Goal: Task Accomplishment & Management: Manage account settings

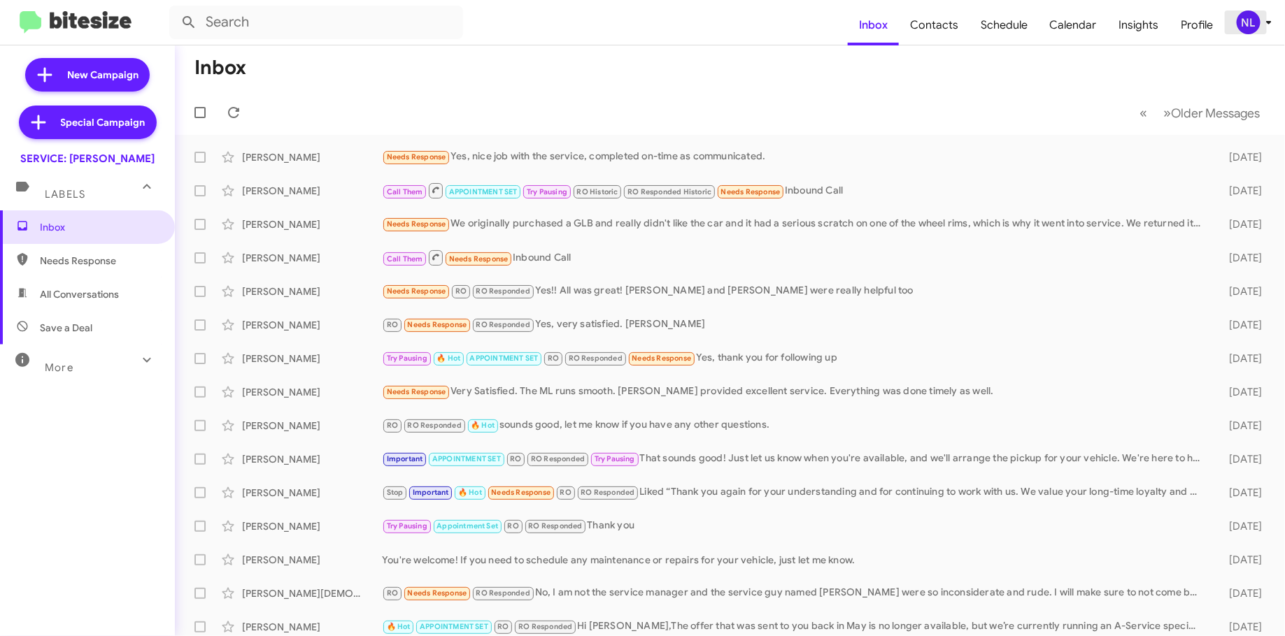
click at [1261, 17] on icon at bounding box center [1268, 22] width 17 height 17
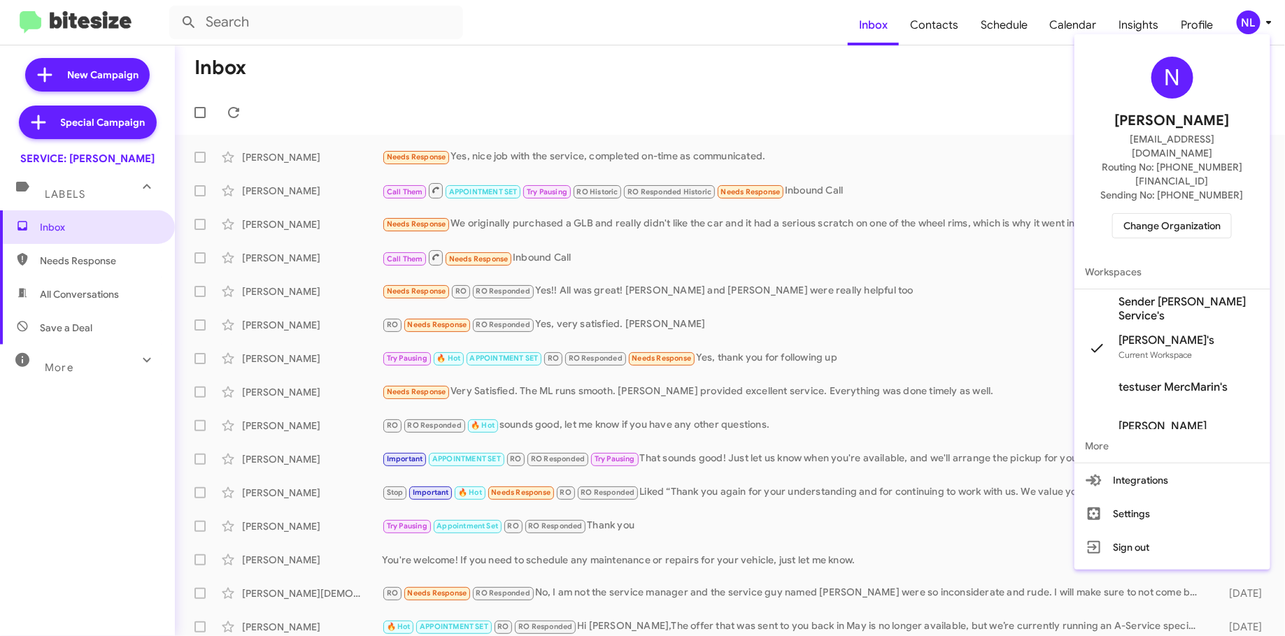
click at [1163, 295] on span "Sender [PERSON_NAME] Service's" at bounding box center [1189, 309] width 140 height 28
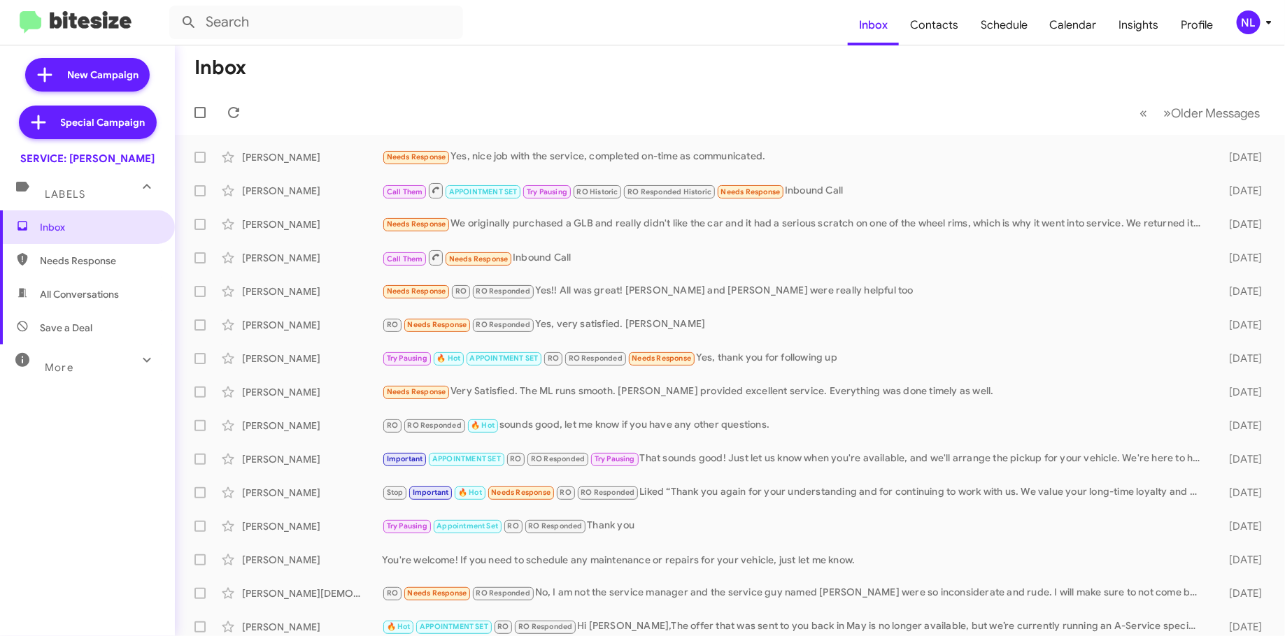
click at [1237, 31] on span "NL" at bounding box center [1257, 22] width 42 height 24
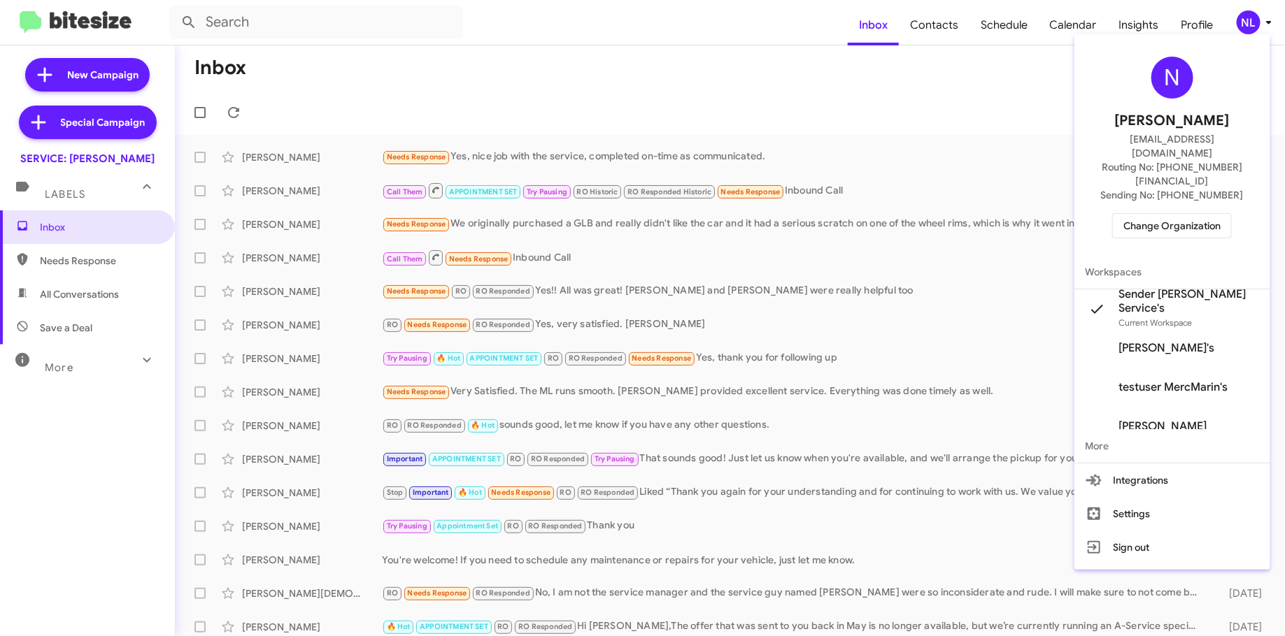
click at [957, 28] on div at bounding box center [642, 318] width 1285 height 636
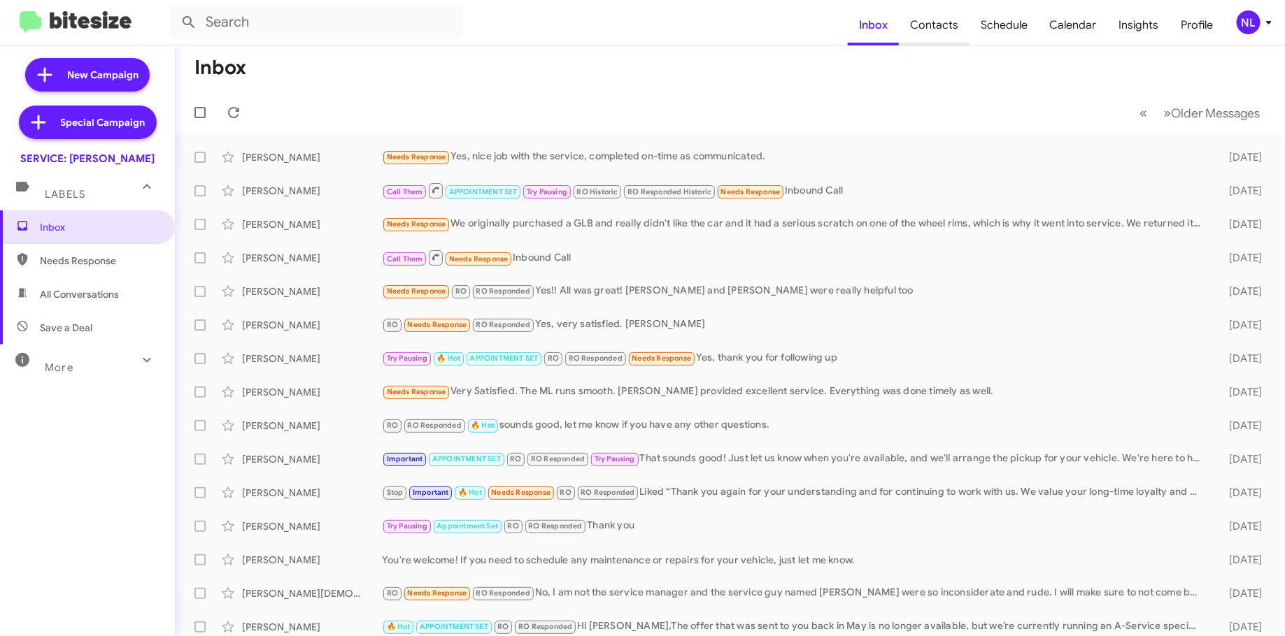
click at [951, 27] on span "Contacts" at bounding box center [934, 25] width 71 height 41
type input "in:groups"
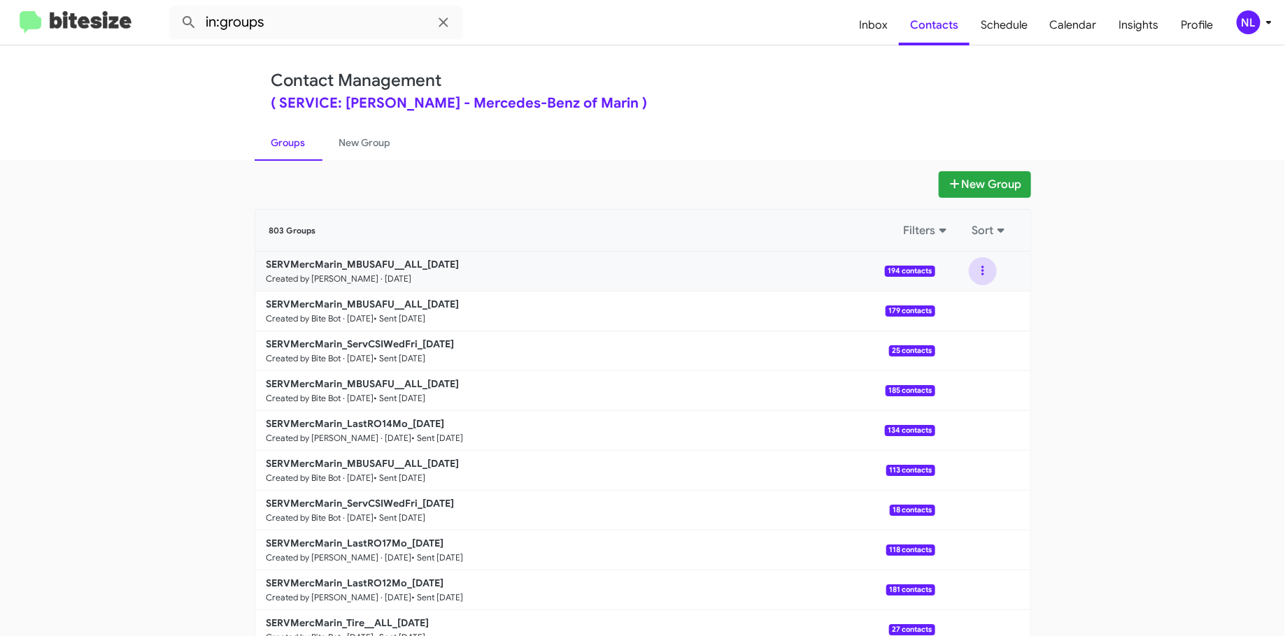
click at [974, 273] on button at bounding box center [982, 271] width 28 height 28
click at [932, 302] on button "View contacts" at bounding box center [941, 309] width 112 height 34
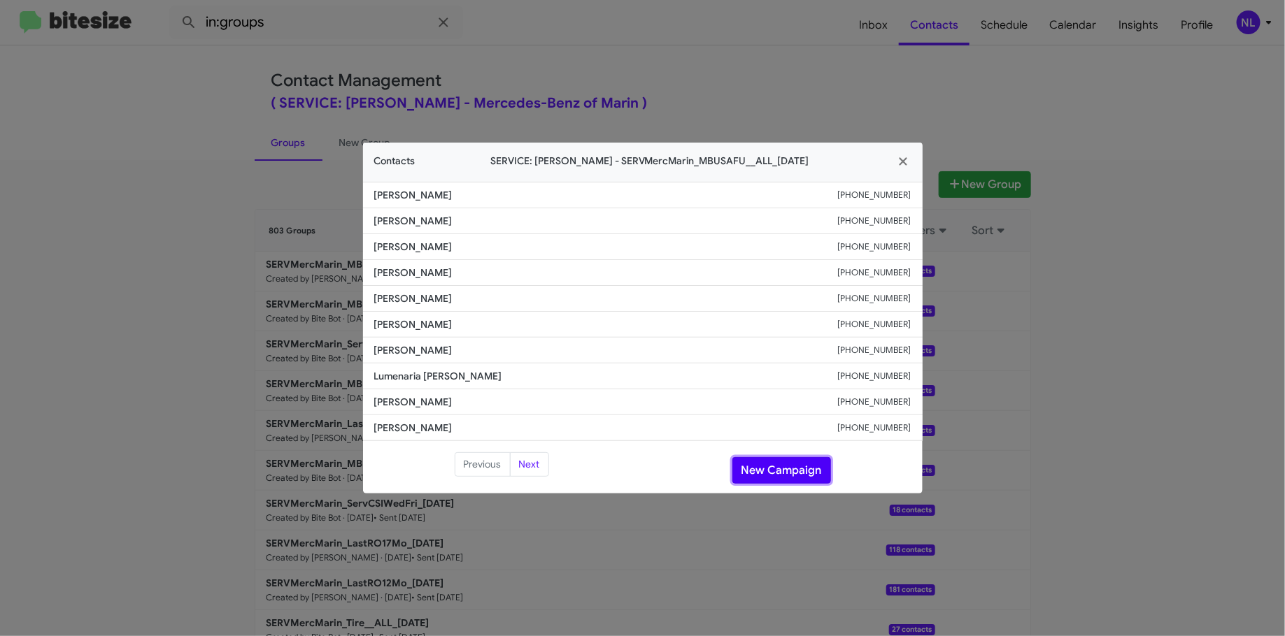
click at [798, 462] on button "New Campaign" at bounding box center [781, 470] width 99 height 27
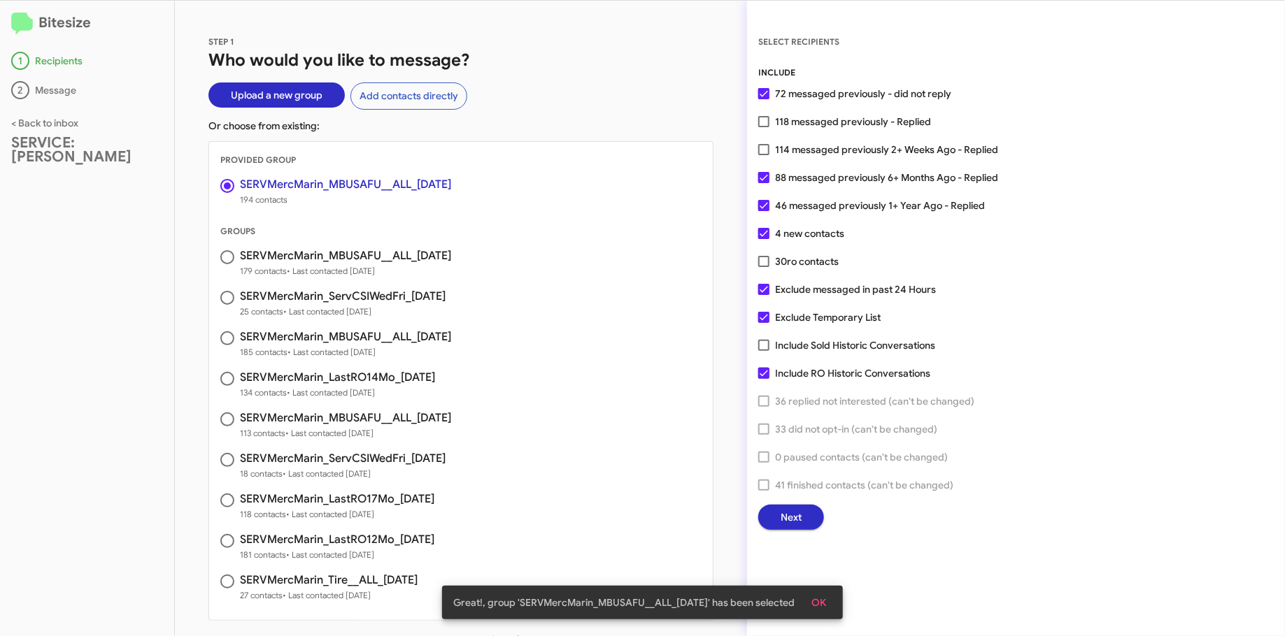
click at [813, 179] on span "88 messaged previously 6+ Months Ago - Replied" at bounding box center [886, 177] width 223 height 17
click at [764, 183] on input "88 messaged previously 6+ Months Ago - Replied" at bounding box center [763, 183] width 1 height 1
checkbox input "false"
click at [811, 203] on span "46 messaged previously 1+ Year Ago - Replied" at bounding box center [880, 205] width 210 height 17
click at [764, 211] on input "46 messaged previously 1+ Year Ago - Replied" at bounding box center [763, 211] width 1 height 1
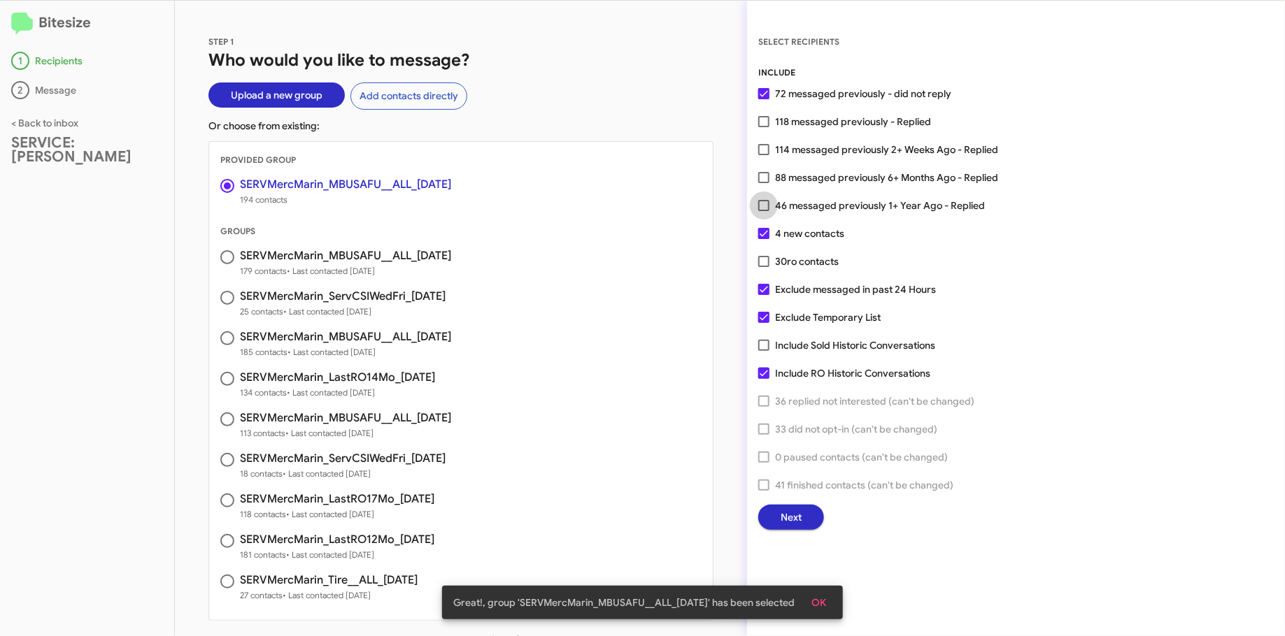
click at [811, 203] on span "46 messaged previously 1+ Year Ago - Replied" at bounding box center [880, 205] width 210 height 17
click at [764, 211] on input "46 messaged previously 1+ Year Ago - Replied" at bounding box center [763, 211] width 1 height 1
click at [803, 213] on span "46 messaged previously 1+ Year Ago - Replied" at bounding box center [880, 205] width 210 height 17
click at [764, 212] on input "46 messaged previously 1+ Year Ago - Replied" at bounding box center [763, 211] width 1 height 1
checkbox input "false"
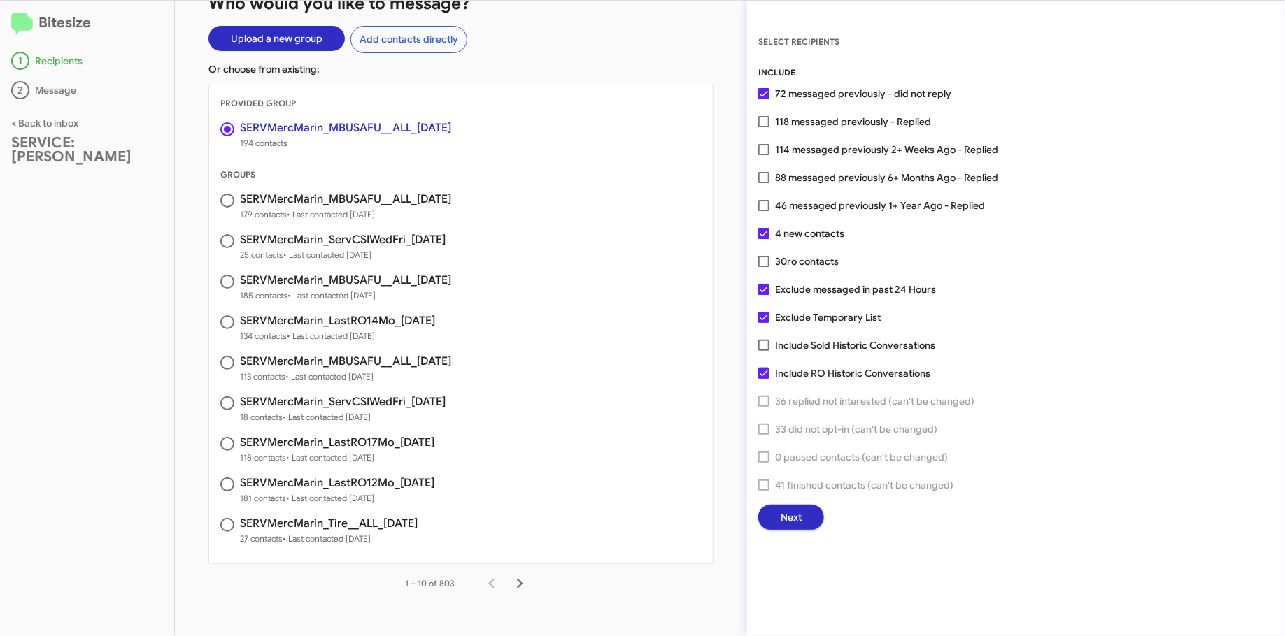
scroll to position [57, 0]
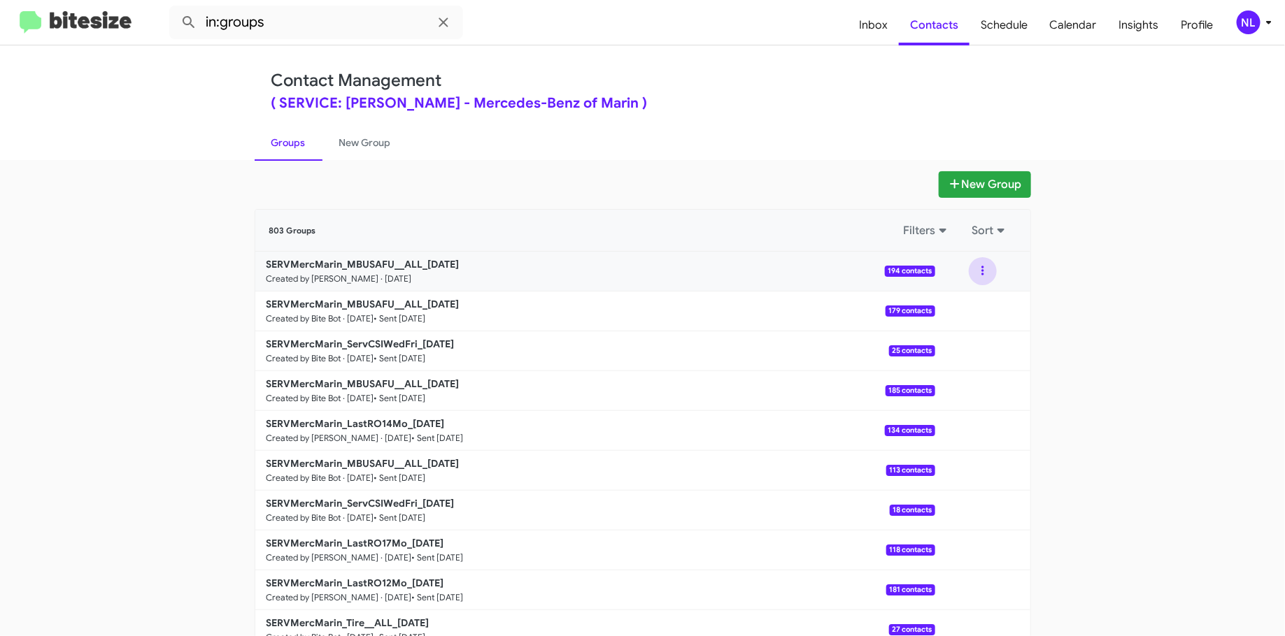
click at [973, 266] on button at bounding box center [982, 271] width 28 height 28
click at [943, 300] on button "View contacts" at bounding box center [941, 309] width 112 height 34
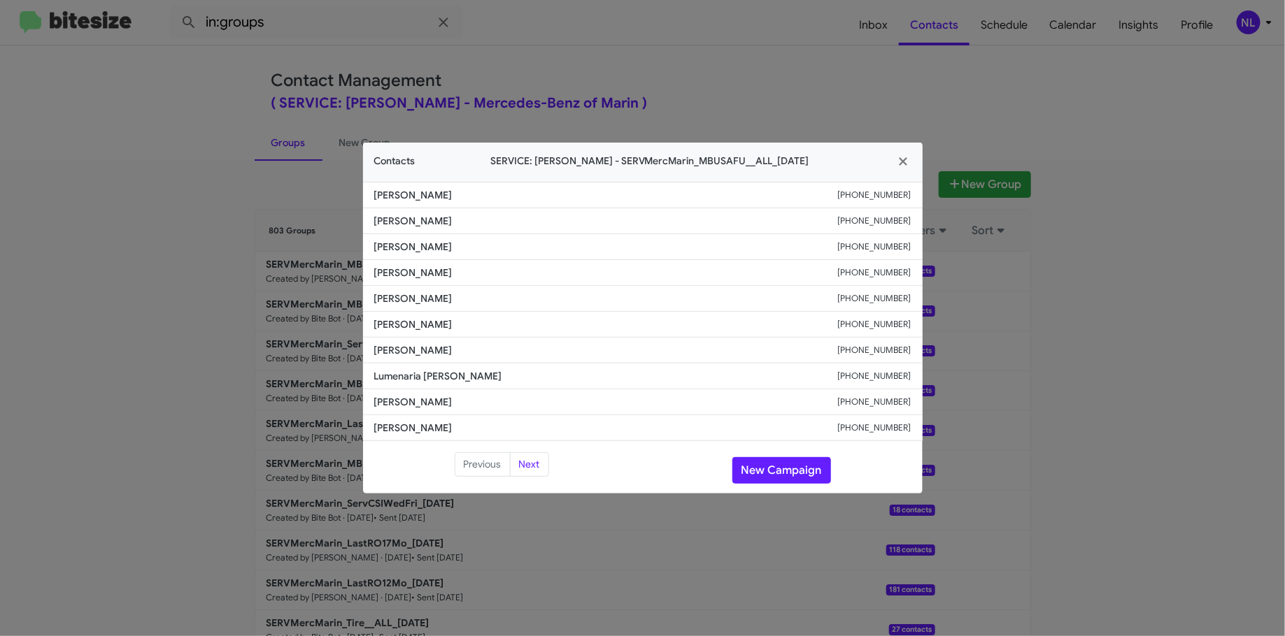
copy span "Odenheimer"
drag, startPoint x: 516, startPoint y: 254, endPoint x: 408, endPoint y: 249, distance: 107.8
click at [408, 249] on span "Joshua Odenheimer" at bounding box center [606, 247] width 464 height 14
click at [490, 306] on li "Khasheh Looalian +14153423967" at bounding box center [642, 299] width 559 height 26
click at [709, 239] on li "Joshua Odenheimer +14086212178" at bounding box center [642, 247] width 559 height 26
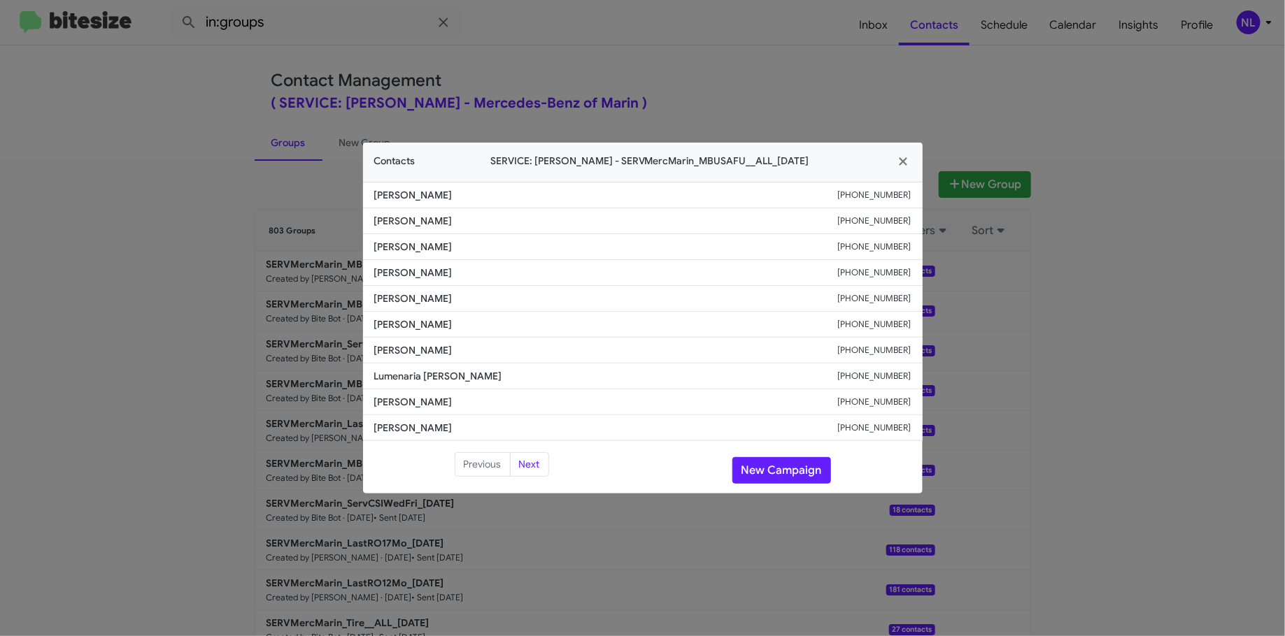
click at [650, 298] on span "Khasheh Looalian" at bounding box center [606, 299] width 464 height 14
click at [768, 466] on button "New Campaign" at bounding box center [781, 470] width 99 height 27
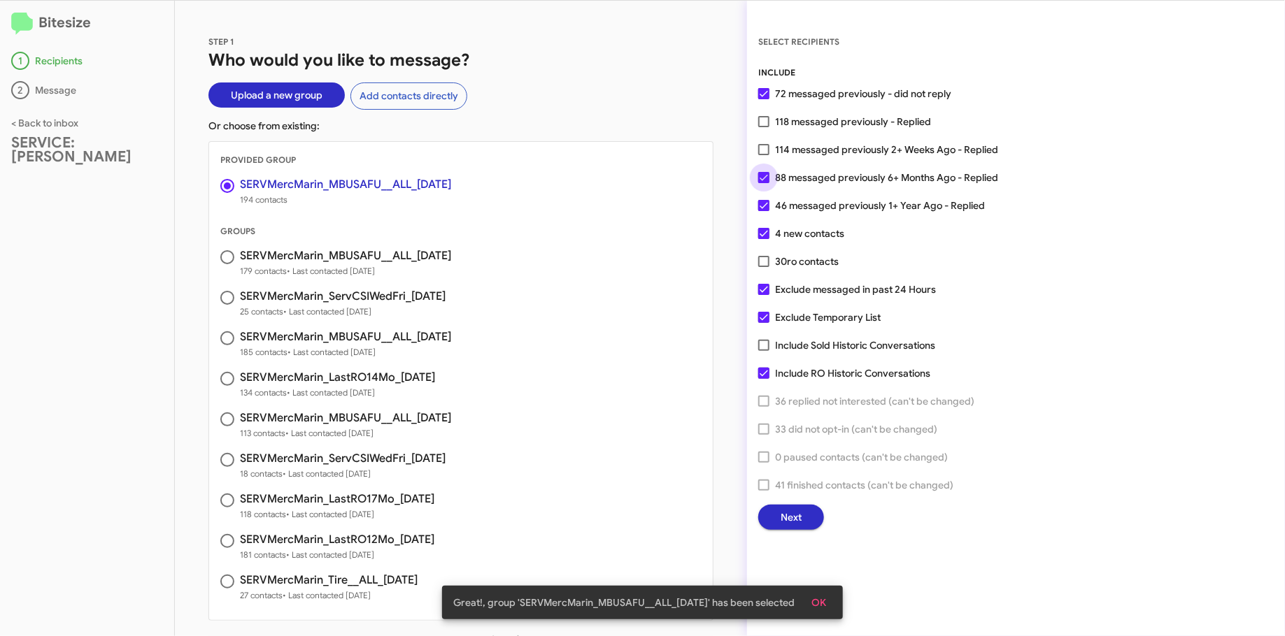
click at [827, 182] on span "88 messaged previously 6+ Months Ago - Replied" at bounding box center [886, 177] width 223 height 17
click at [764, 183] on input "88 messaged previously 6+ Months Ago - Replied" at bounding box center [763, 183] width 1 height 1
checkbox input "false"
click at [823, 203] on span "46 messaged previously 1+ Year Ago - Replied" at bounding box center [880, 205] width 210 height 17
click at [764, 211] on input "46 messaged previously 1+ Year Ago - Replied" at bounding box center [763, 211] width 1 height 1
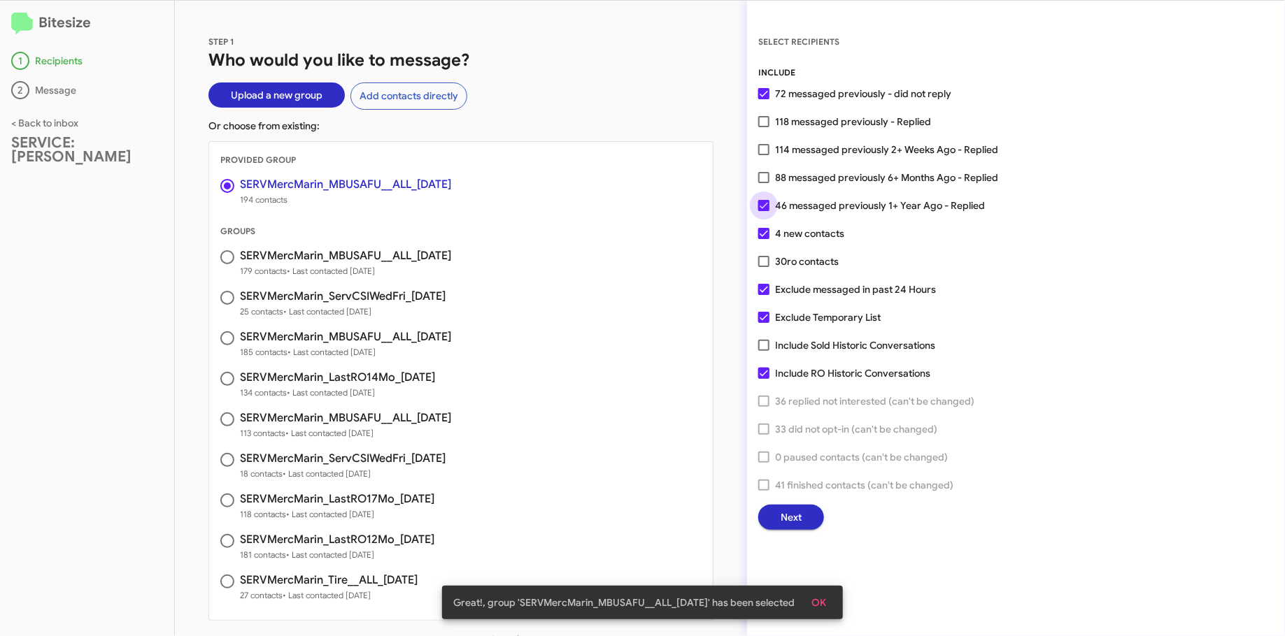
checkbox input "false"
click at [777, 233] on span "4 new contacts" at bounding box center [809, 233] width 69 height 17
click at [764, 239] on input "4 new contacts" at bounding box center [763, 239] width 1 height 1
checkbox input "false"
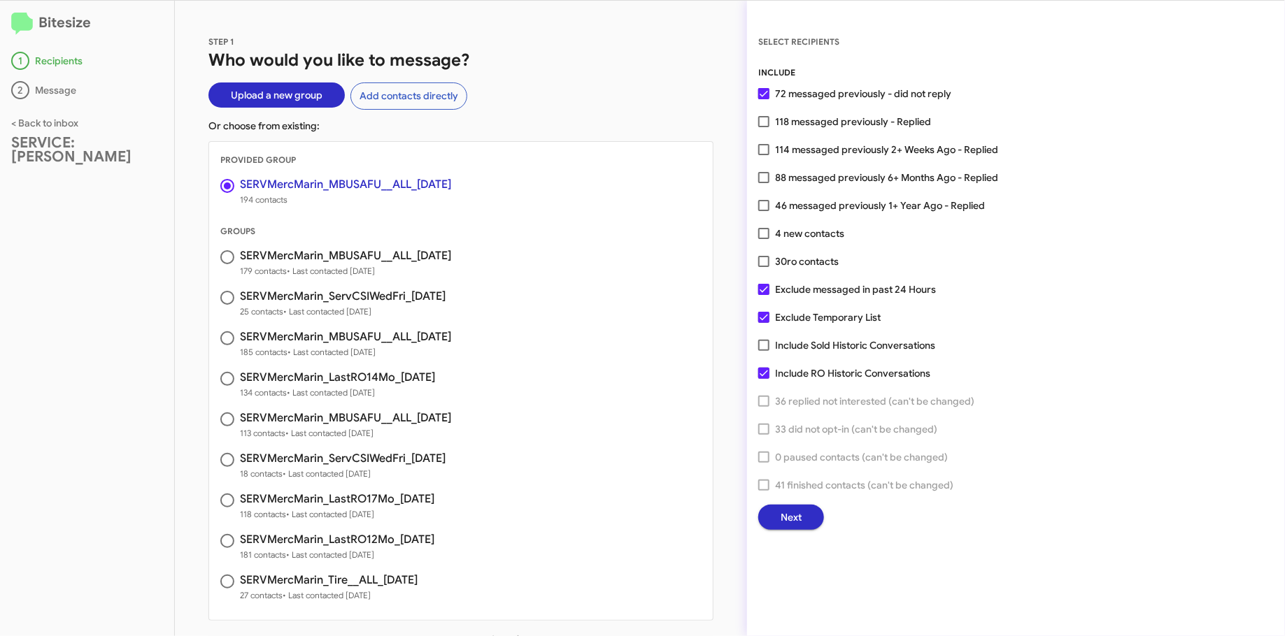
drag, startPoint x: 794, startPoint y: 513, endPoint x: 1001, endPoint y: 286, distance: 306.9
click at [994, 300] on div "INCLUDE 72 messaged previously - did not reply 118 messaged previously - Replie…" at bounding box center [1015, 298] width 515 height 464
click at [794, 523] on span "Next" at bounding box center [790, 517] width 21 height 25
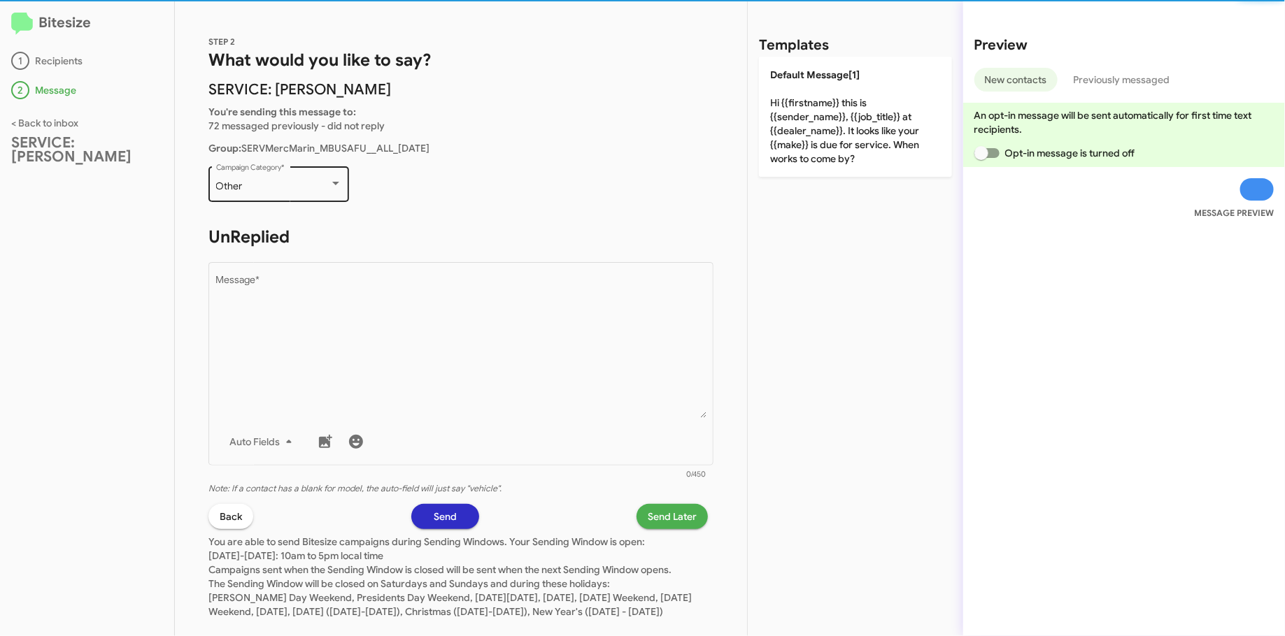
click at [306, 188] on div "Other" at bounding box center [272, 186] width 113 height 11
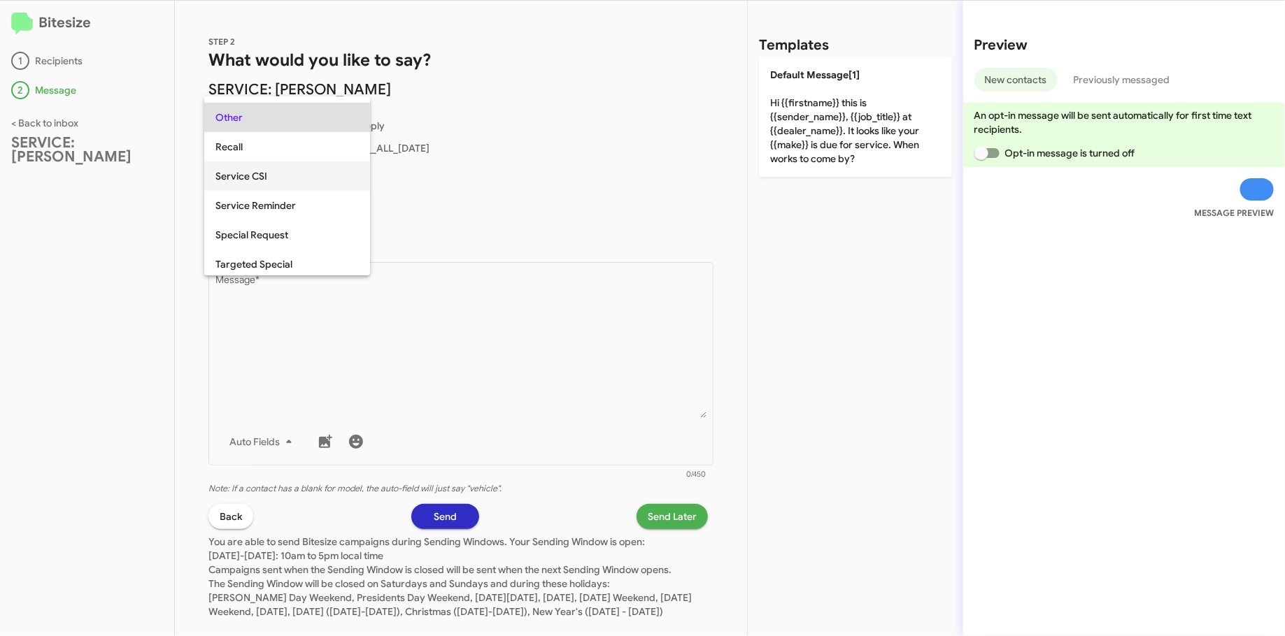
scroll to position [413, 0]
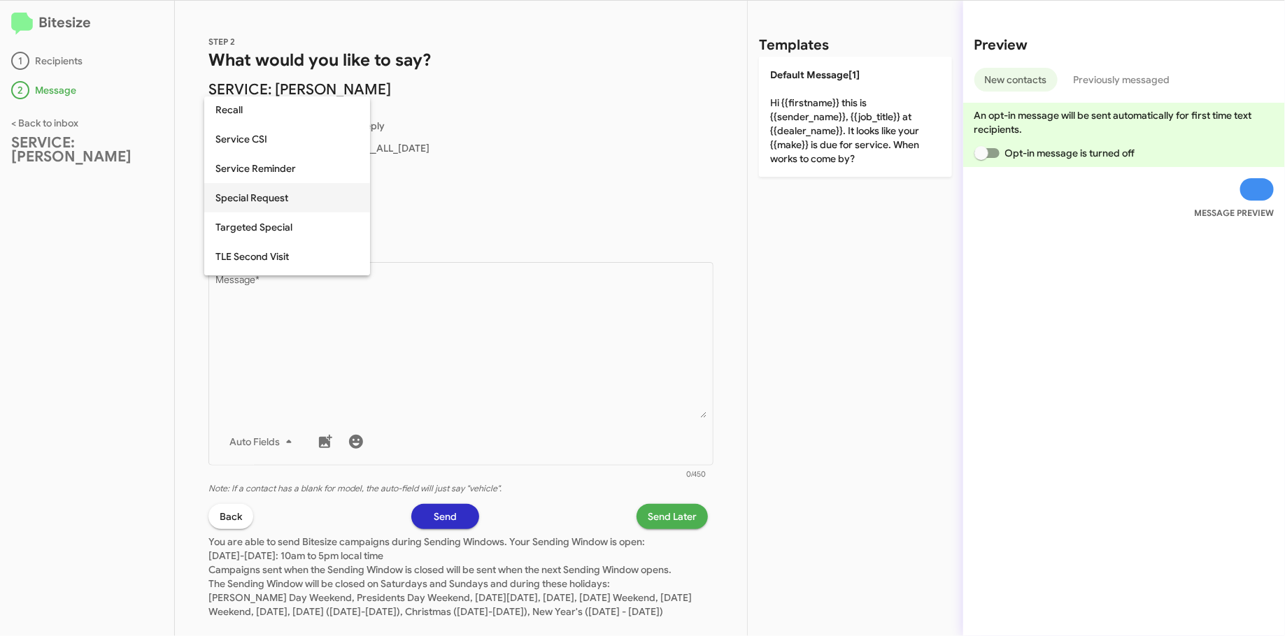
click at [252, 203] on span "Special Request" at bounding box center [286, 197] width 143 height 29
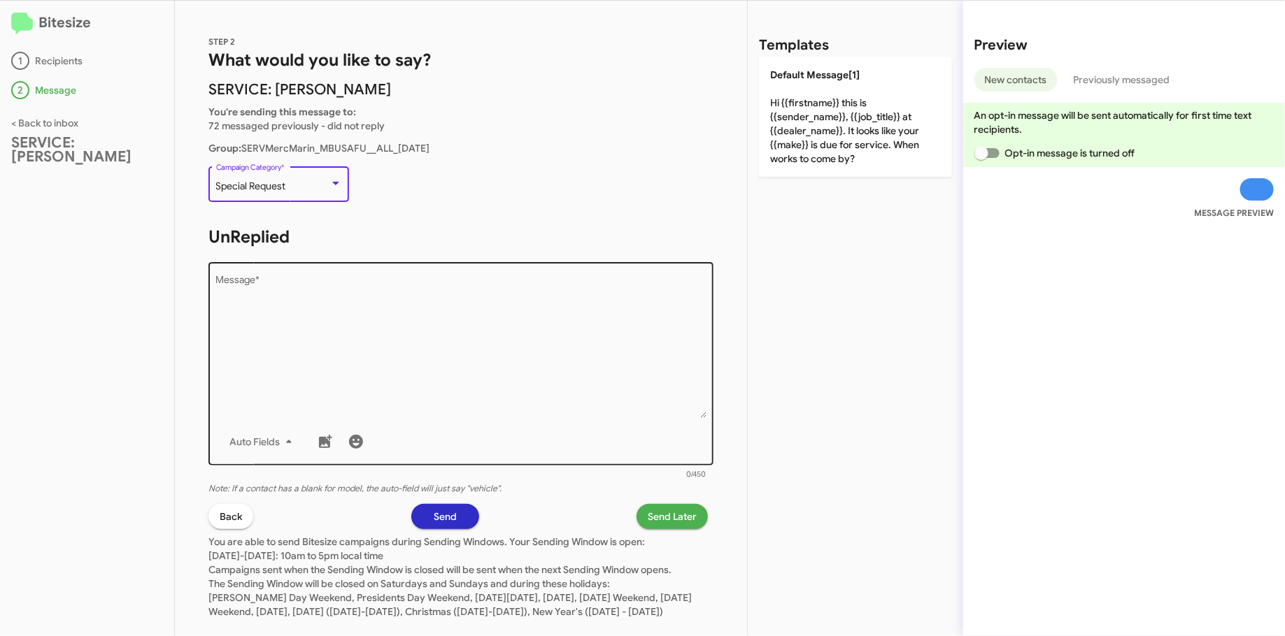
click at [313, 291] on textarea "Message *" at bounding box center [461, 347] width 490 height 143
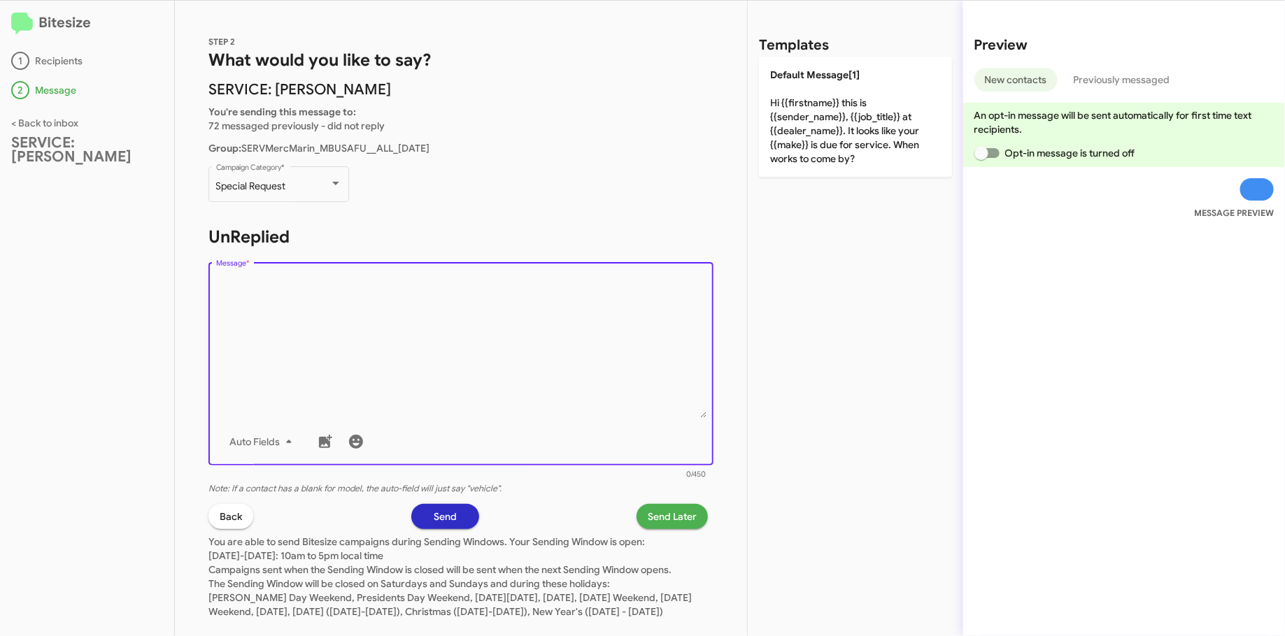
paste textarea ""Hi {{firstname}} it's {{sender_name}}, {{job_title}} at {{dealer_name}}. Just …"
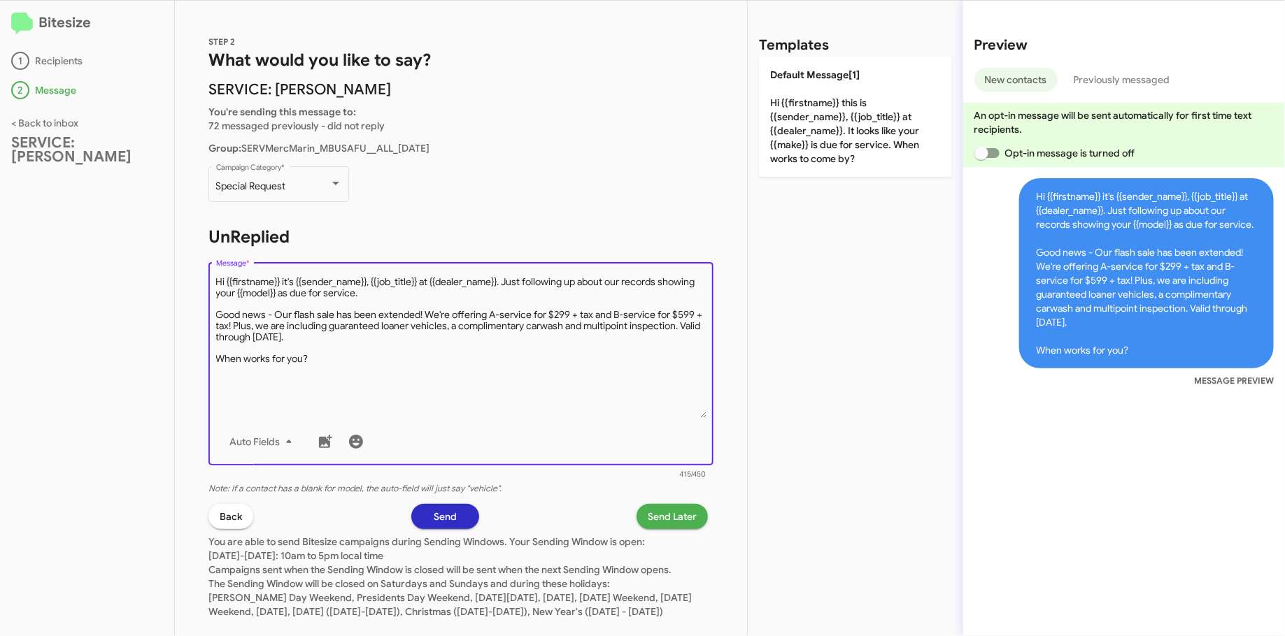
type textarea "Hi {{firstname}} it's {{sender_name}}, {{job_title}} at {{dealer_name}}. Just f…"
click at [654, 516] on span "Send Later" at bounding box center [672, 516] width 49 height 25
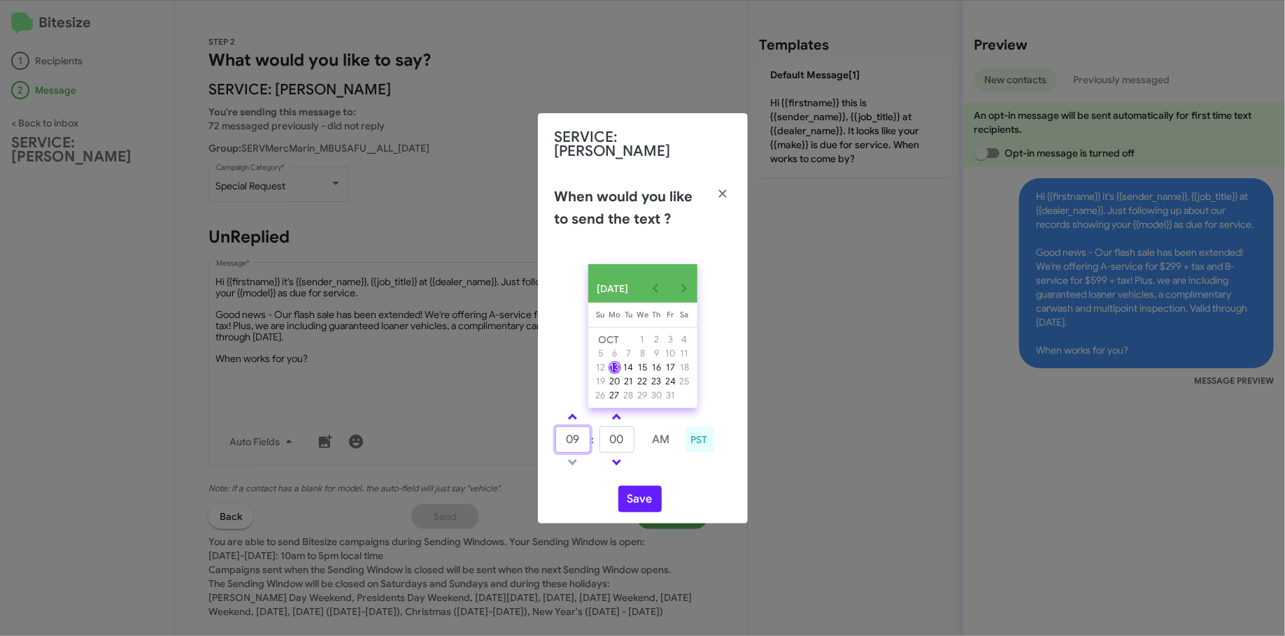
drag, startPoint x: 587, startPoint y: 443, endPoint x: 551, endPoint y: 441, distance: 35.7
click at [551, 441] on div "09 : 00 AM PST" at bounding box center [642, 441] width 197 height 66
type input "10"
click at [622, 500] on button "Save" at bounding box center [639, 499] width 43 height 27
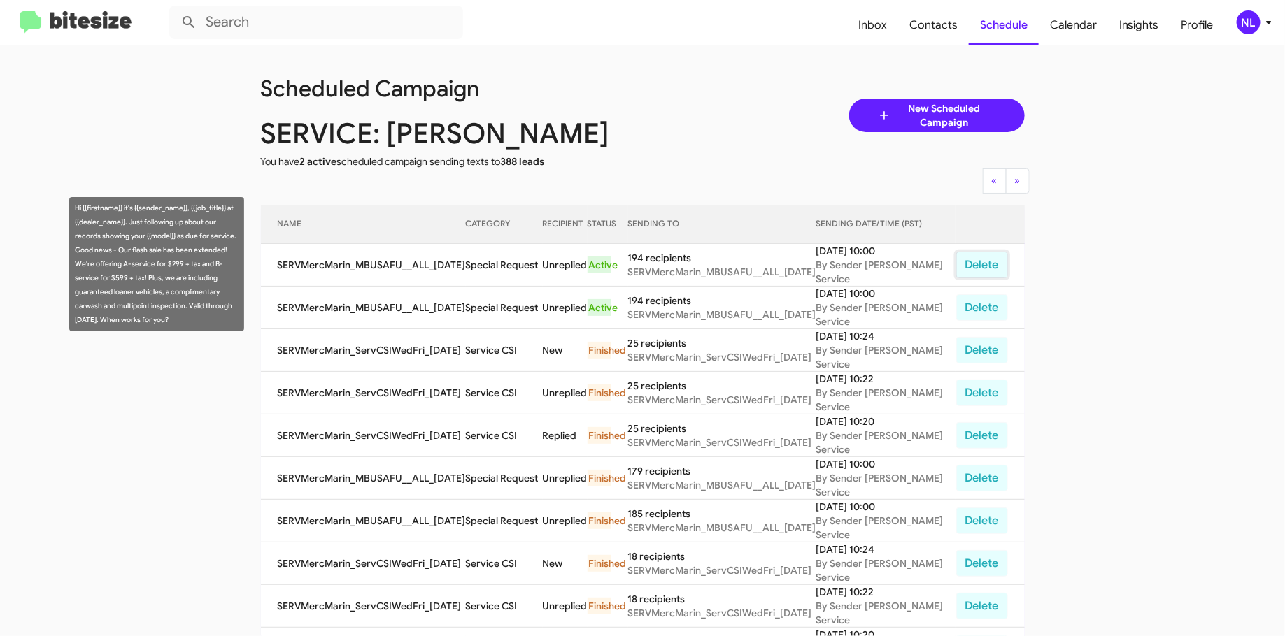
click at [975, 261] on button "Delete" at bounding box center [982, 265] width 52 height 27
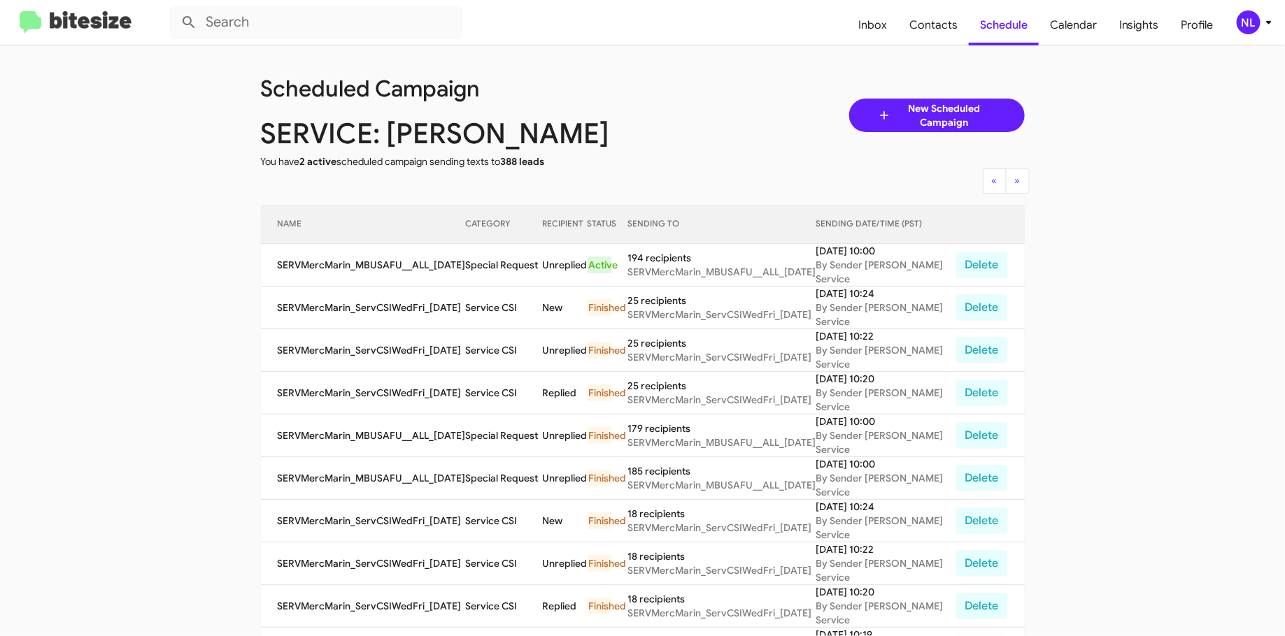
click at [1249, 31] on div "NL" at bounding box center [1248, 22] width 24 height 24
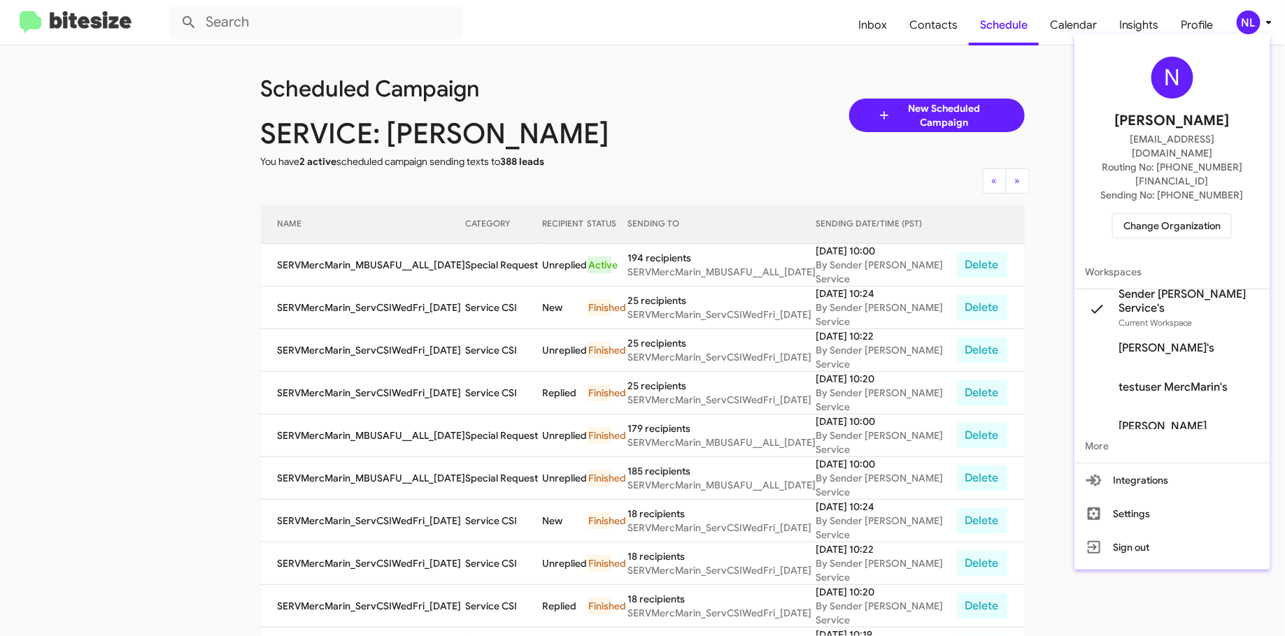
click at [742, 69] on div at bounding box center [642, 318] width 1285 height 636
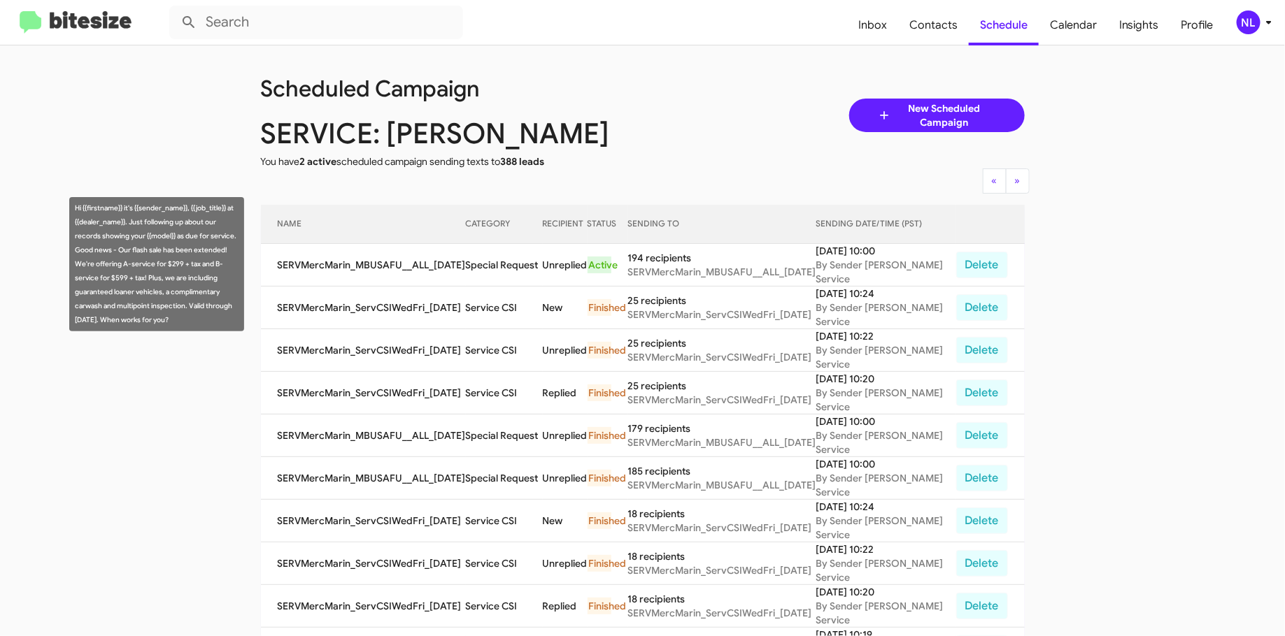
click at [356, 256] on td "SERVMercMarin_MBUSAFU__ALL_10-13-25" at bounding box center [363, 265] width 205 height 43
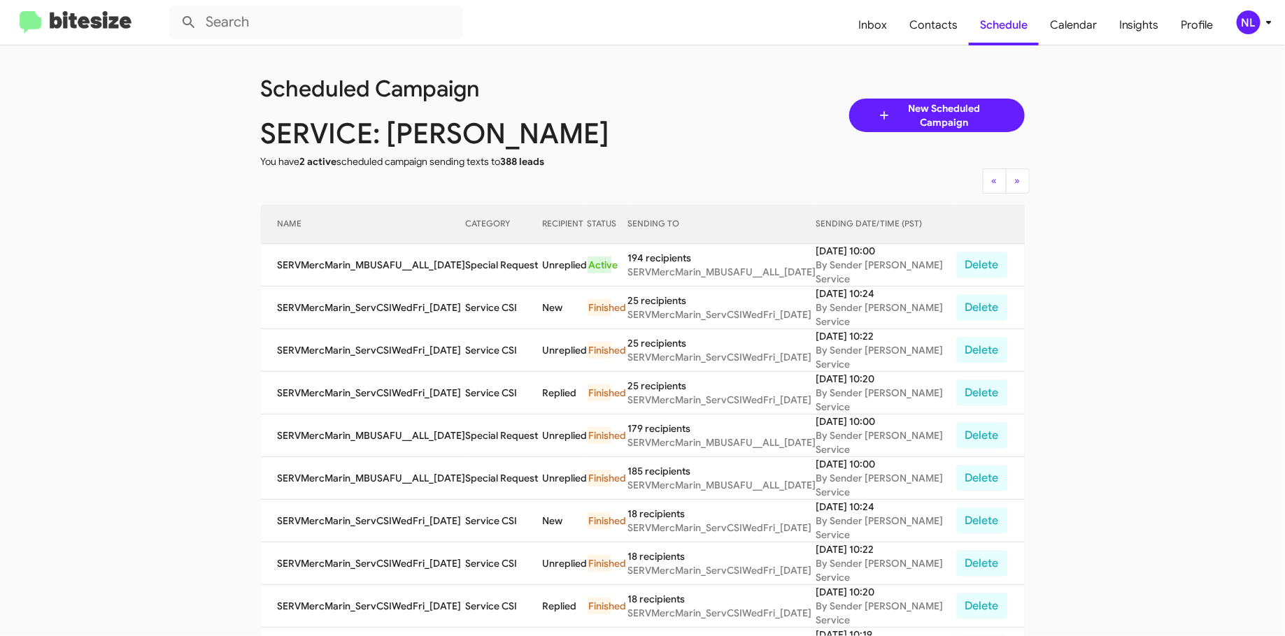
click at [356, 256] on td "SERVMercMarin_MBUSAFU__ALL_10-13-25" at bounding box center [363, 265] width 205 height 43
click at [283, 258] on td "SERVMercMarin_MBUSAFU__ALL_10-13-25" at bounding box center [363, 265] width 205 height 43
click at [306, 259] on td "SERVMercMarin_MBUSAFU__ALL_10-13-25" at bounding box center [363, 265] width 205 height 43
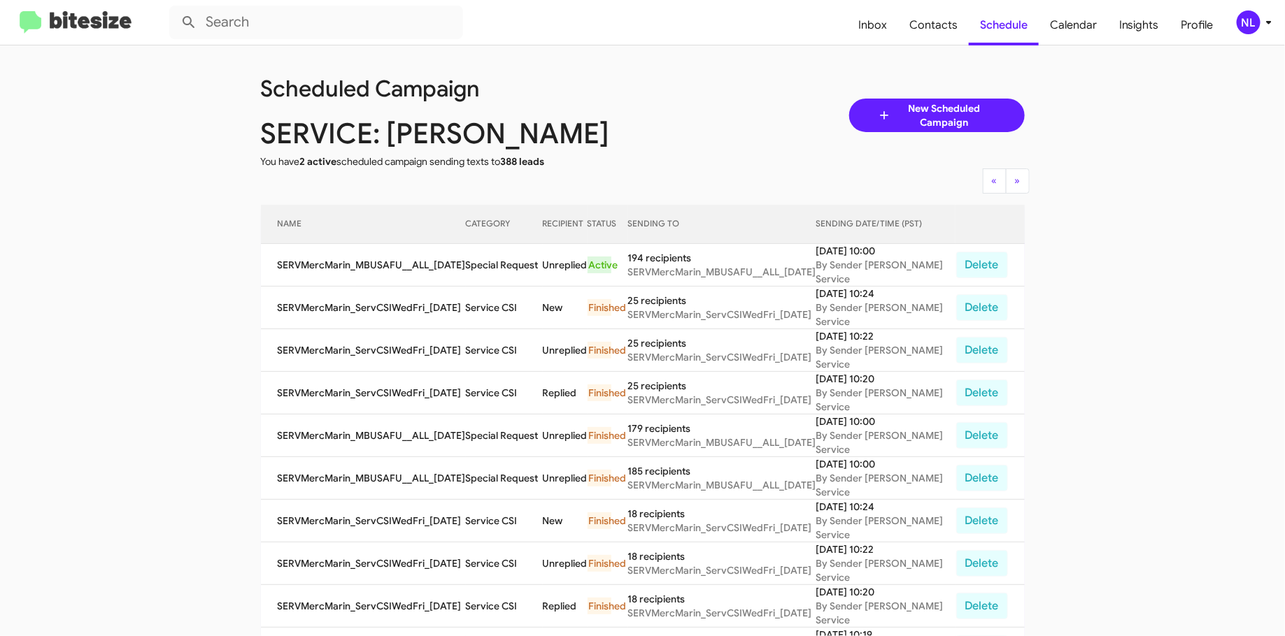
click at [338, 256] on td "SERVMercMarin_MBUSAFU__ALL_10-13-25" at bounding box center [363, 265] width 205 height 43
click at [345, 259] on td "SERVMercMarin_MBUSAFU__ALL_10-13-25" at bounding box center [363, 265] width 205 height 43
click at [343, 259] on td "SERVMercMarin_MBUSAFU__ALL_10-13-25" at bounding box center [363, 265] width 205 height 43
click at [341, 259] on td "SERVMercMarin_MBUSAFU__ALL_10-13-25" at bounding box center [363, 265] width 205 height 43
click at [390, 261] on td "SERVMercMarin_MBUSAFU__ALL_10-13-25" at bounding box center [363, 265] width 205 height 43
